Goal: Find specific page/section: Find specific page/section

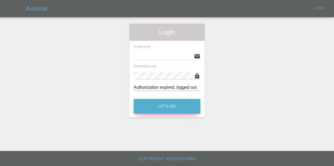
type input "[EMAIL_ADDRESS][DOMAIN_NAME]"
click at [189, 109] on button "Let's Go" at bounding box center [167, 106] width 67 height 15
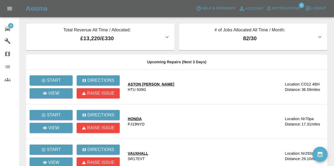
click at [271, 9] on icon "button" at bounding box center [268, 8] width 5 height 5
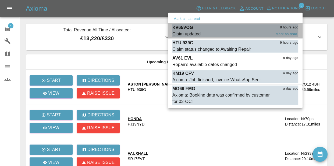
click at [246, 29] on div "KV65VOG 8 hours ago" at bounding box center [235, 27] width 126 height 6
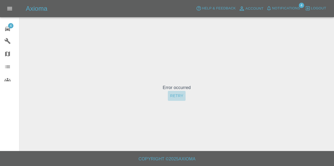
click at [182, 98] on button "Retry" at bounding box center [176, 96] width 17 height 10
click at [3, 31] on link "4 Repair home" at bounding box center [9, 28] width 19 height 13
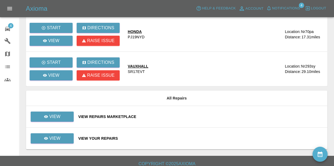
scroll to position [92, 0]
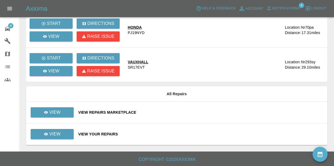
click at [123, 113] on div "View Repairs Marketplace" at bounding box center [200, 112] width 245 height 5
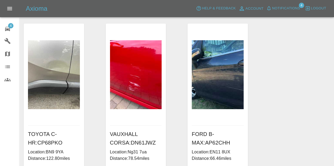
click at [15, 29] on div "4" at bounding box center [11, 28] width 15 height 8
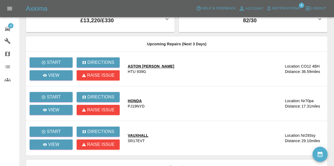
scroll to position [22, 0]
